Goal: Transaction & Acquisition: Subscribe to service/newsletter

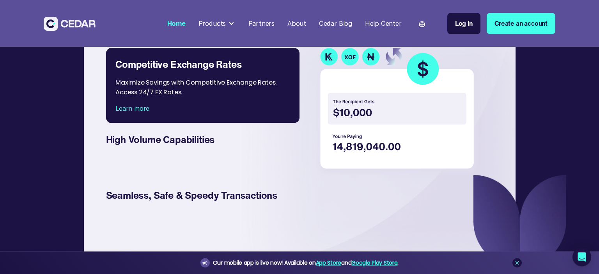
scroll to position [1244, 0]
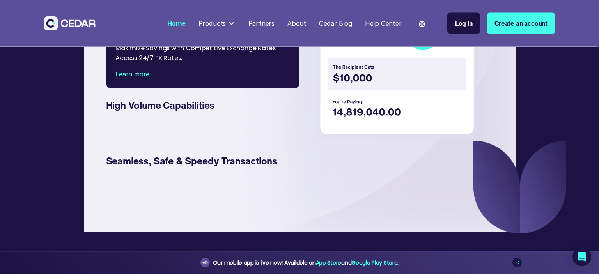
click at [234, 23] on div at bounding box center [231, 23] width 6 height 6
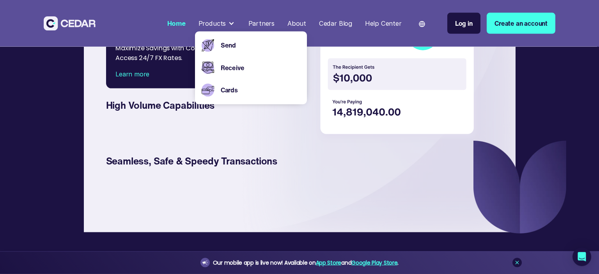
click at [234, 23] on div at bounding box center [231, 23] width 6 height 6
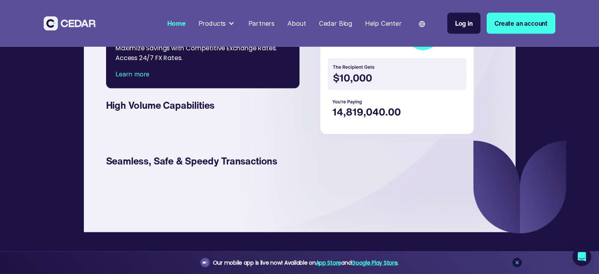
click at [232, 26] on div at bounding box center [231, 23] width 6 height 6
click at [239, 16] on div "Products" at bounding box center [217, 24] width 44 height 16
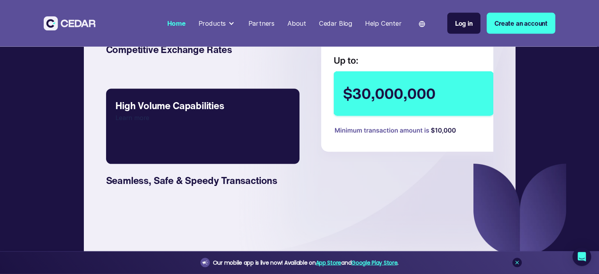
scroll to position [1251, 0]
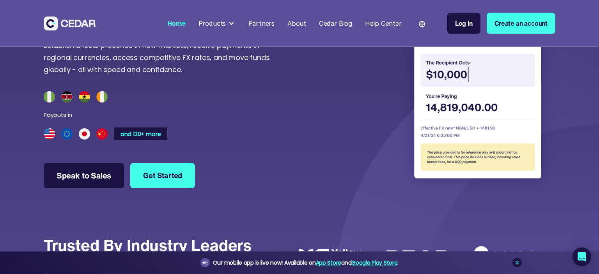
scroll to position [399, 0]
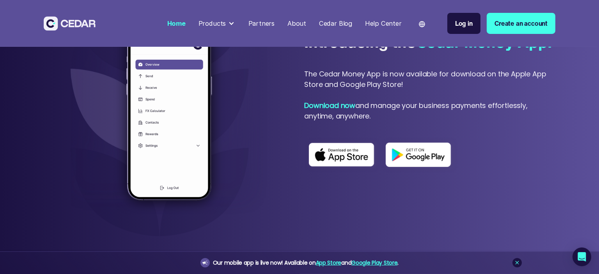
click at [513, 21] on link "Create an account" at bounding box center [521, 23] width 69 height 21
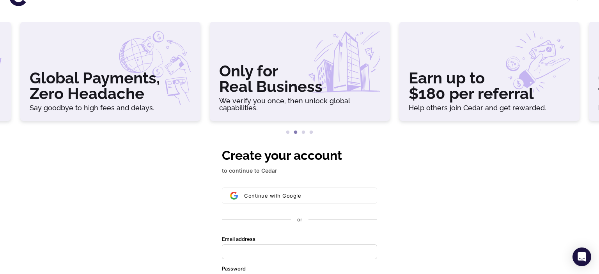
scroll to position [21, 0]
